Goal: Ask a question

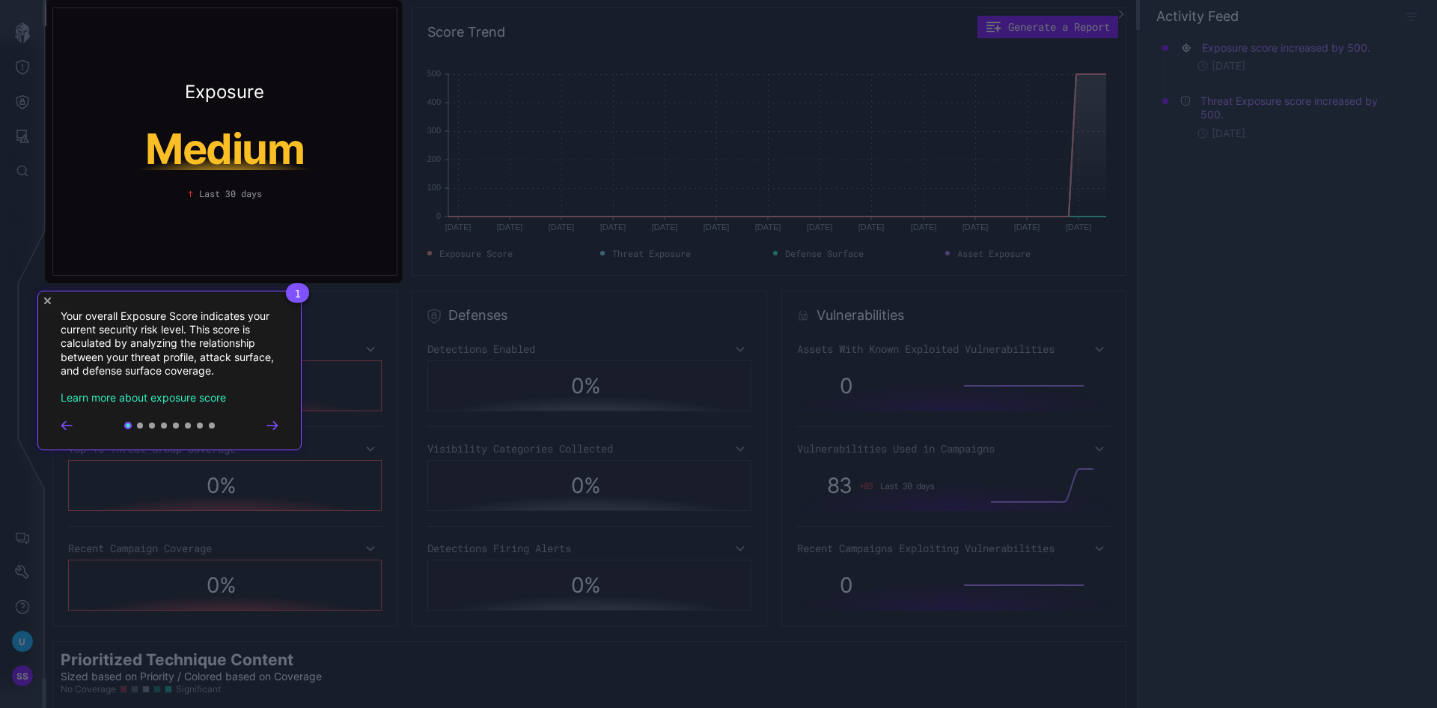
click at [270, 426] on icon "Go to next step" at bounding box center [272, 425] width 10 height 7
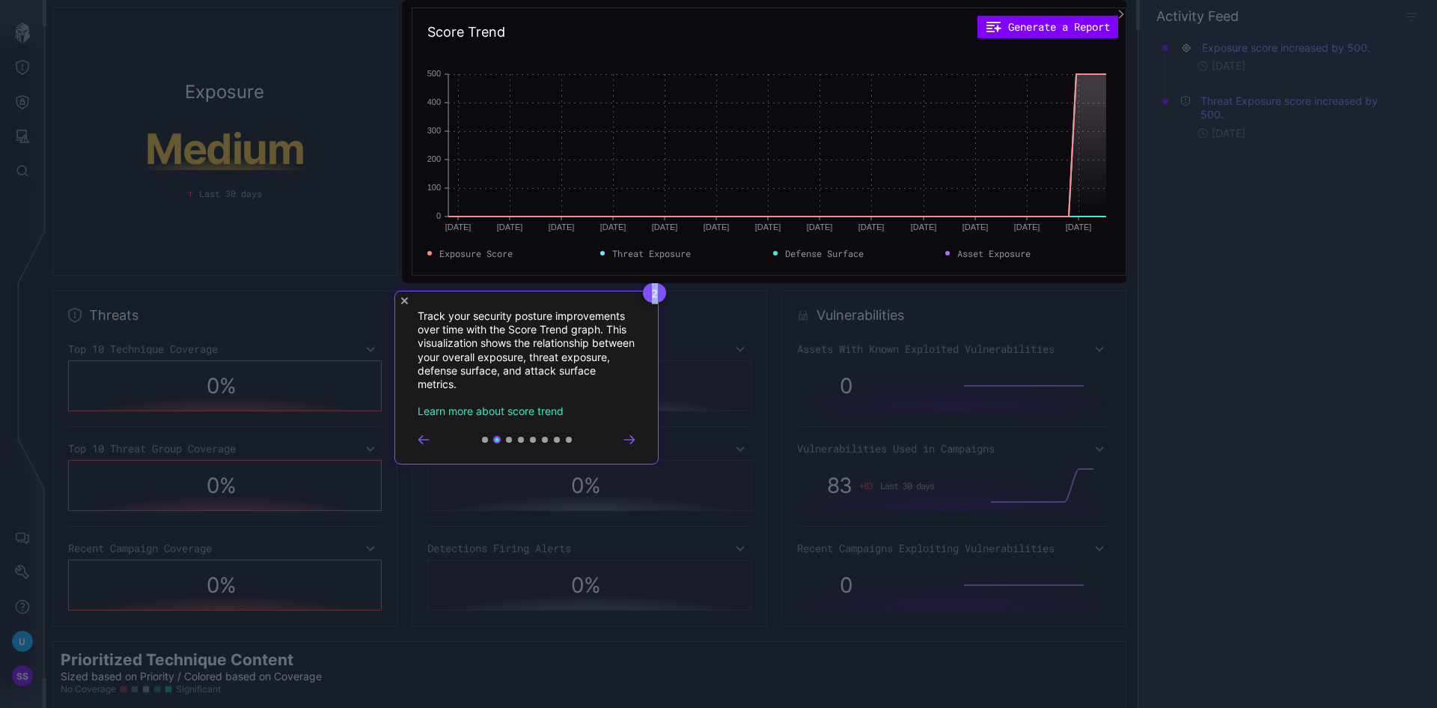
click at [270, 426] on rect at bounding box center [718, 354] width 1437 height 708
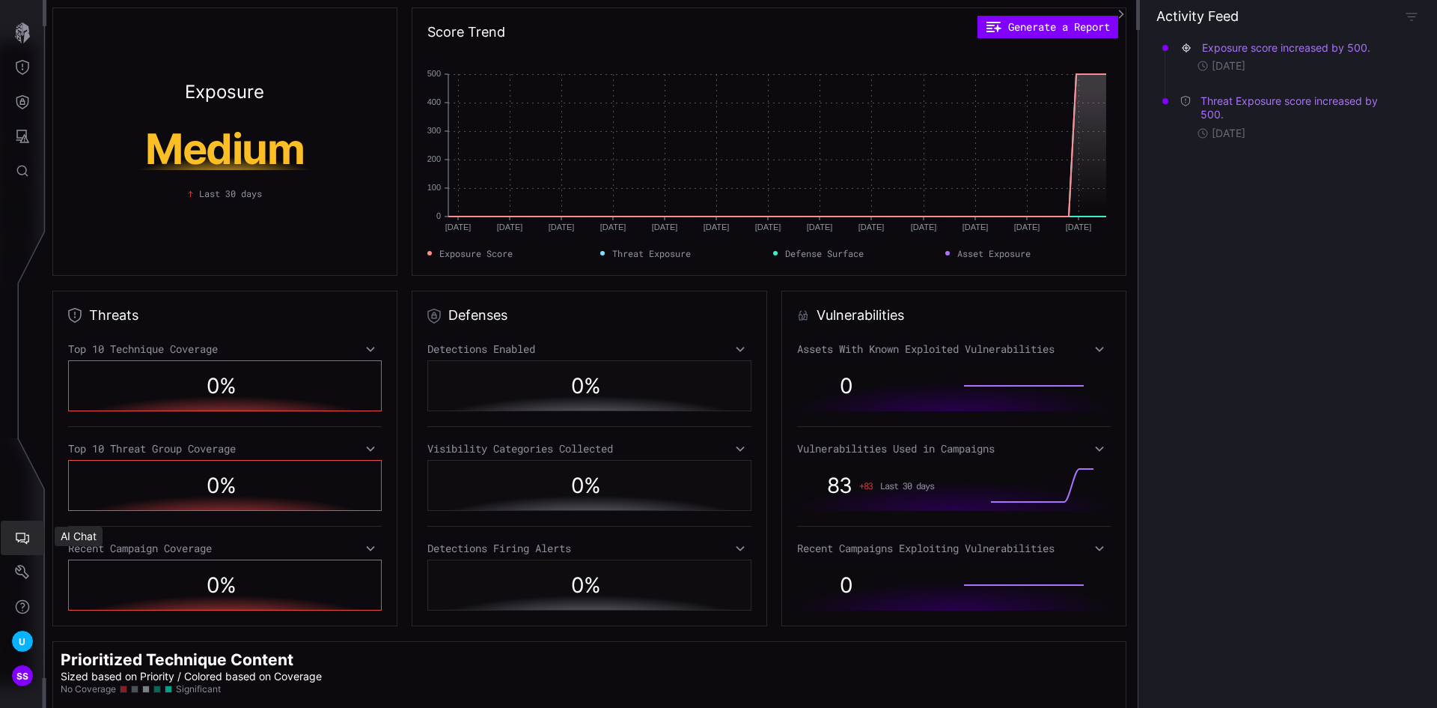
click at [23, 544] on icon "AI Chat" at bounding box center [22, 537] width 15 height 15
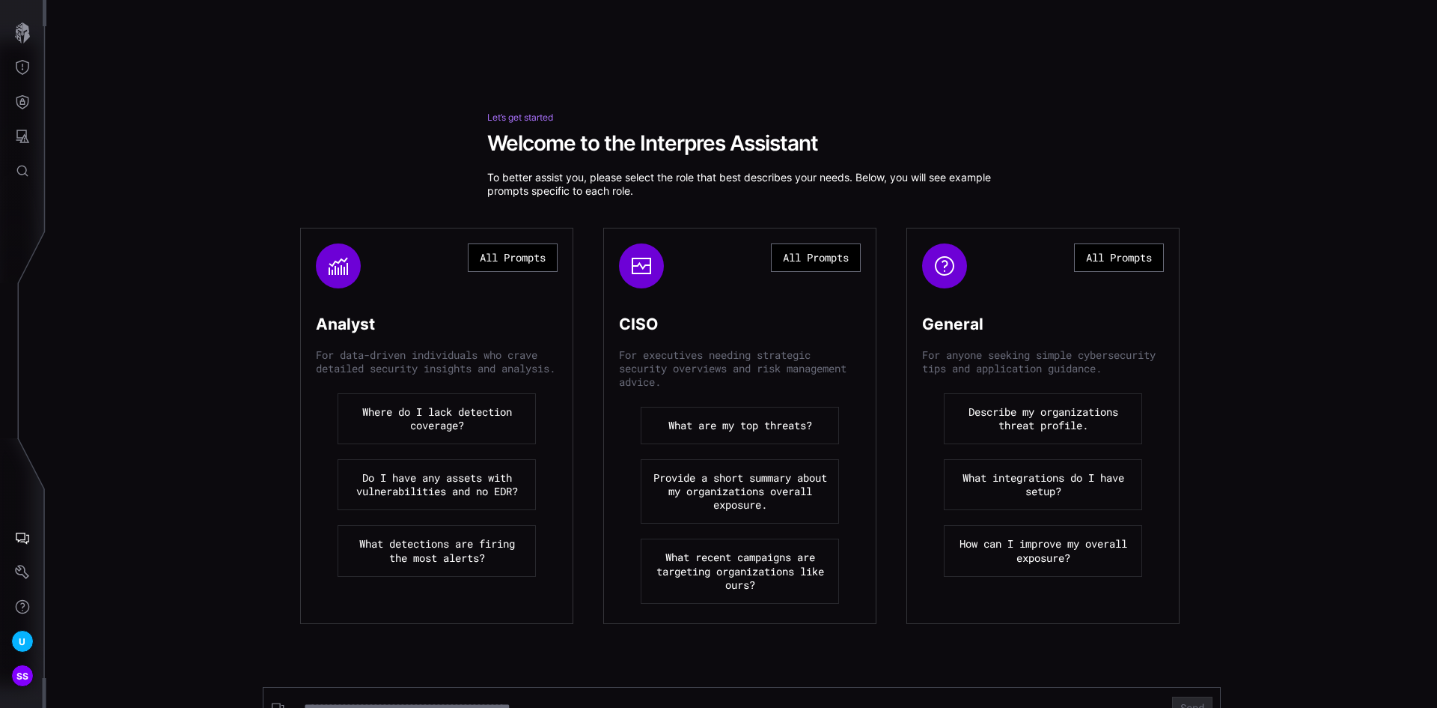
click at [1104, 257] on button "All Prompts" at bounding box center [1119, 257] width 90 height 28
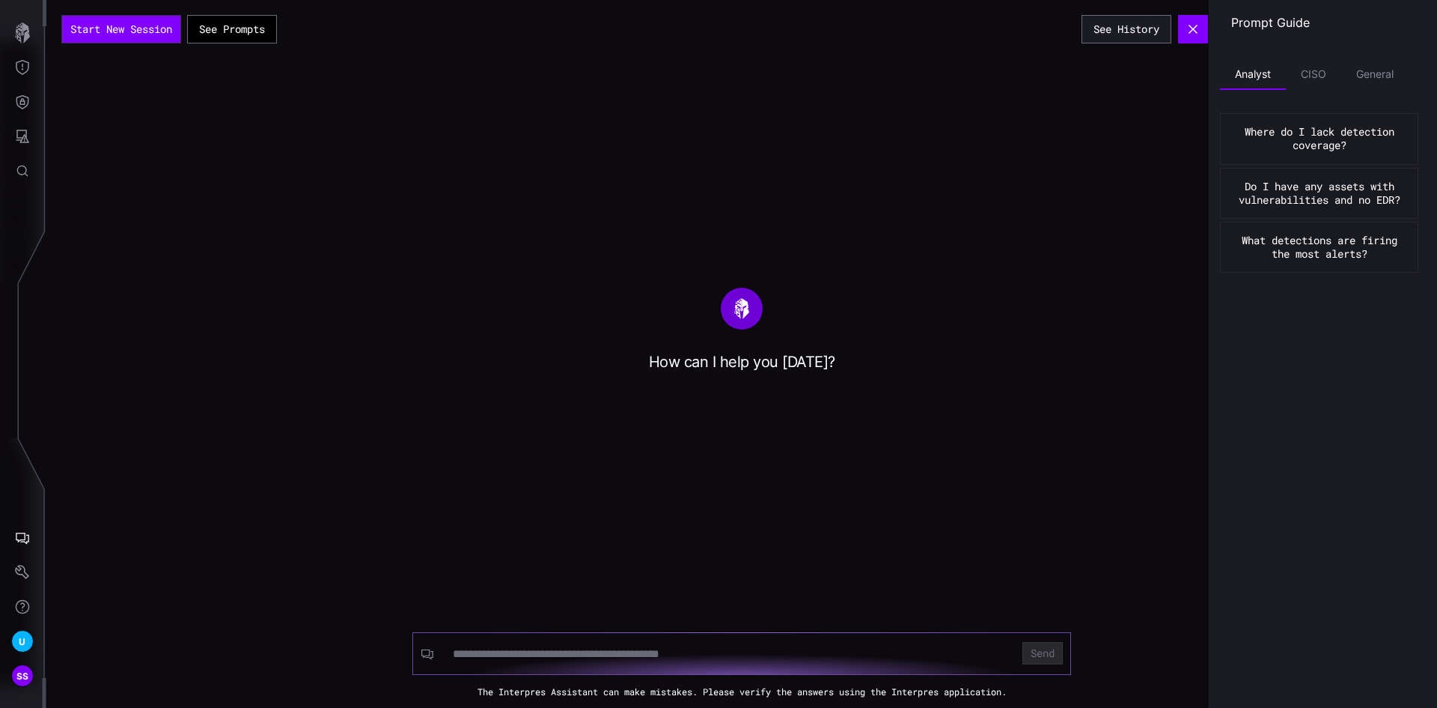
click at [687, 648] on input at bounding box center [728, 653] width 551 height 15
type input "**"
click at [1023, 642] on button "Send" at bounding box center [1043, 653] width 40 height 22
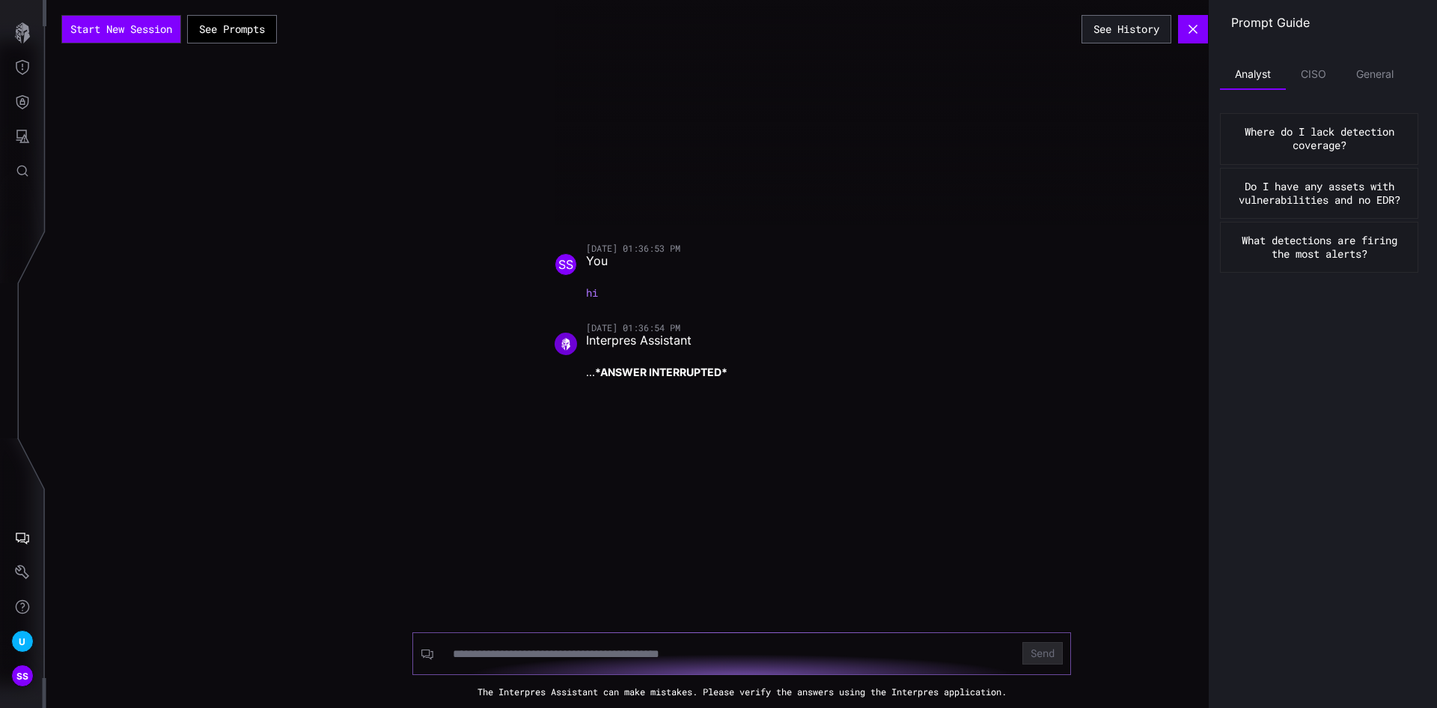
click at [687, 649] on input at bounding box center [728, 653] width 551 height 15
type input "**"
click at [1023, 642] on button "Send" at bounding box center [1043, 653] width 40 height 22
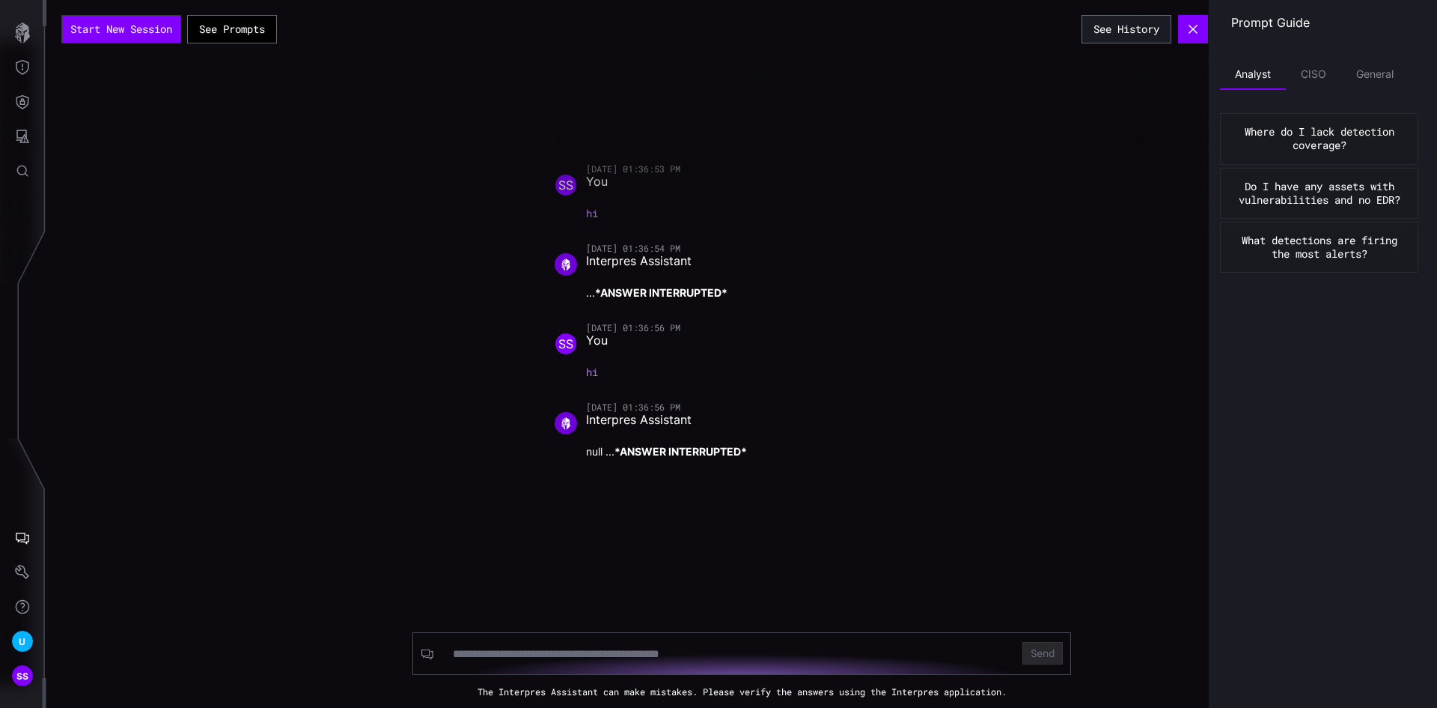
click at [1038, 408] on div "Start New Session See Prompts See History [DATE] 01:36:53 PM SS You hi [DATE] 0…" at bounding box center [741, 354] width 1391 height 708
click at [395, 618] on div "Send The Interpres Assistant can make mistakes. Please verify the answers using…" at bounding box center [741, 632] width 1391 height 127
